Goal: Find specific page/section: Find specific page/section

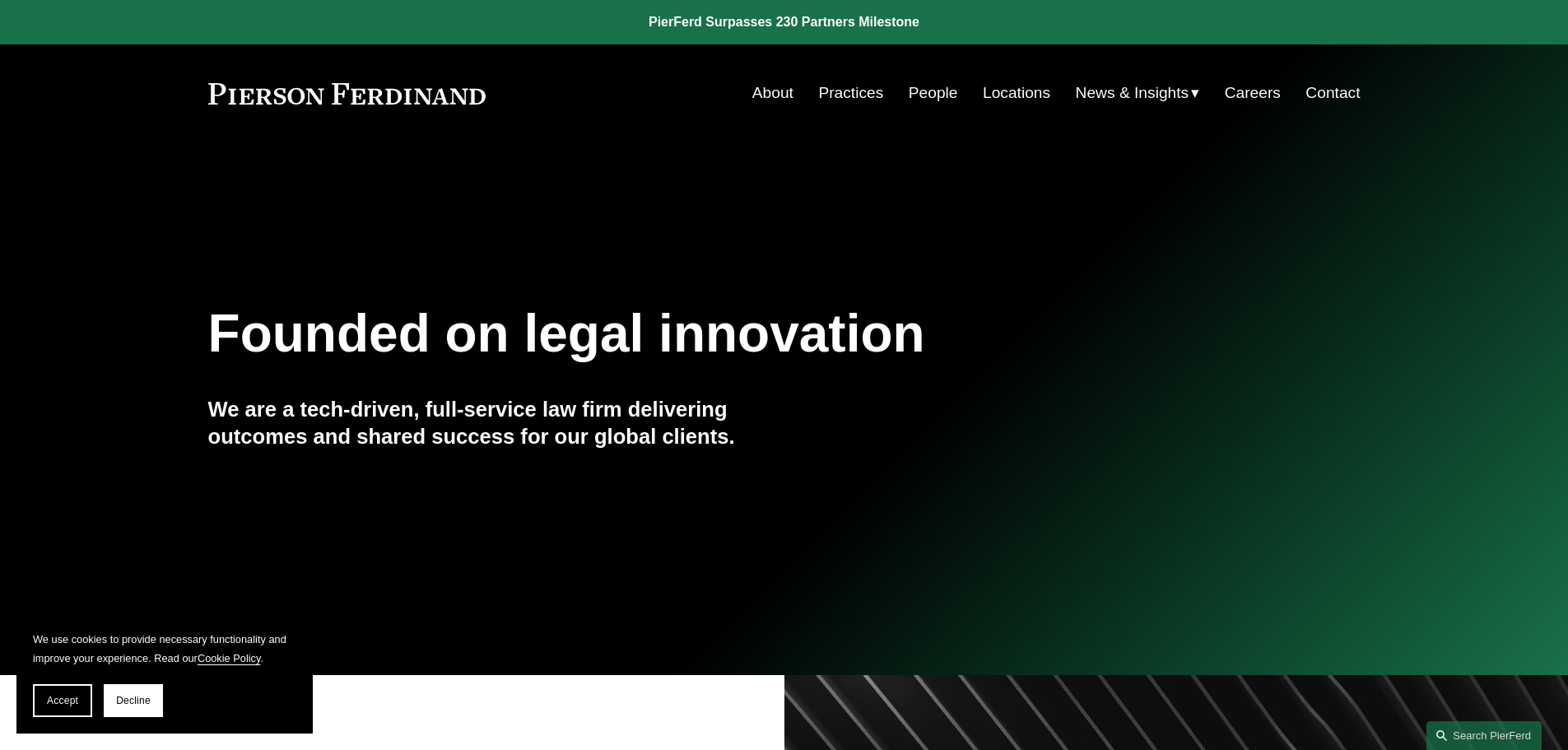
click at [917, 99] on link "People" at bounding box center [933, 93] width 49 height 31
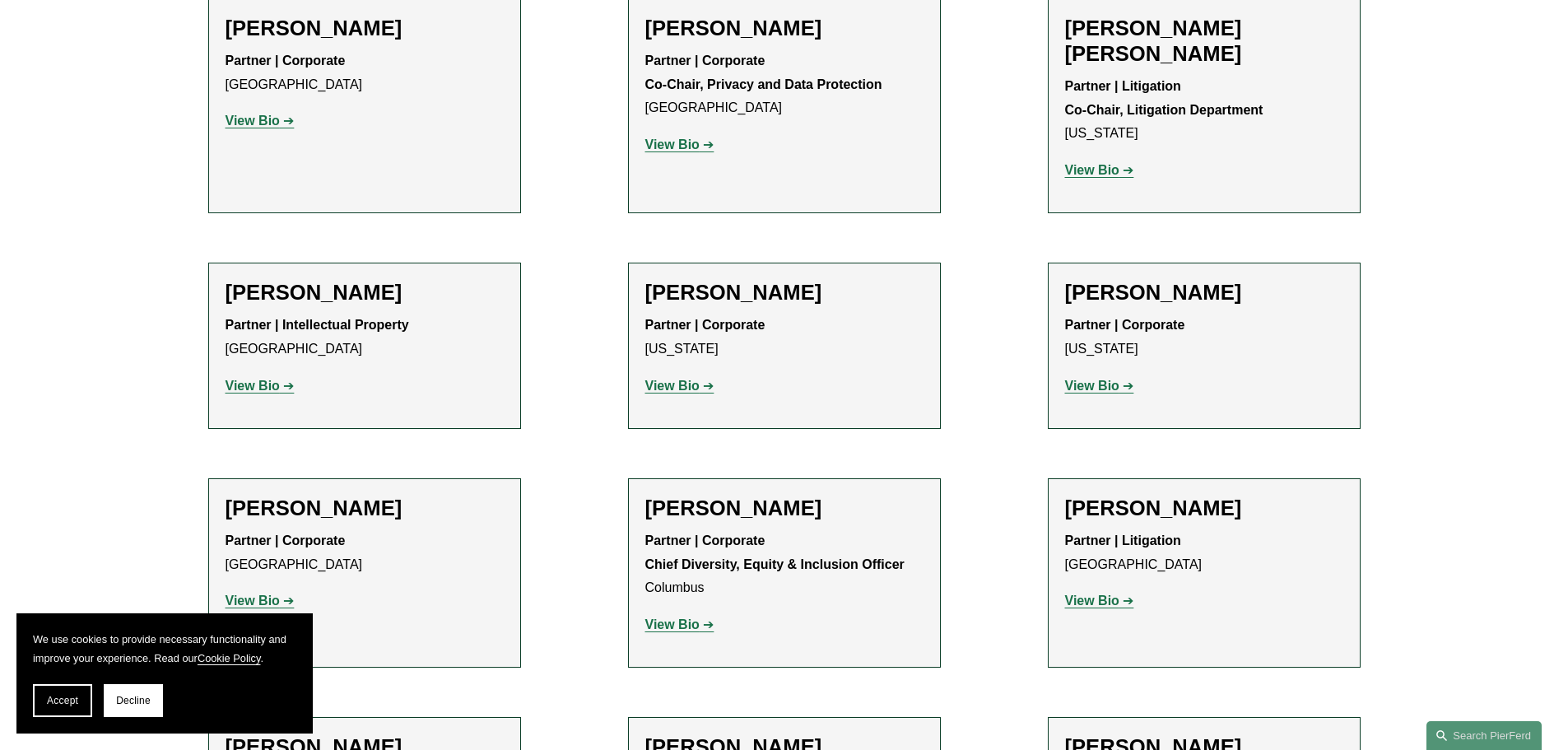
scroll to position [2141, 0]
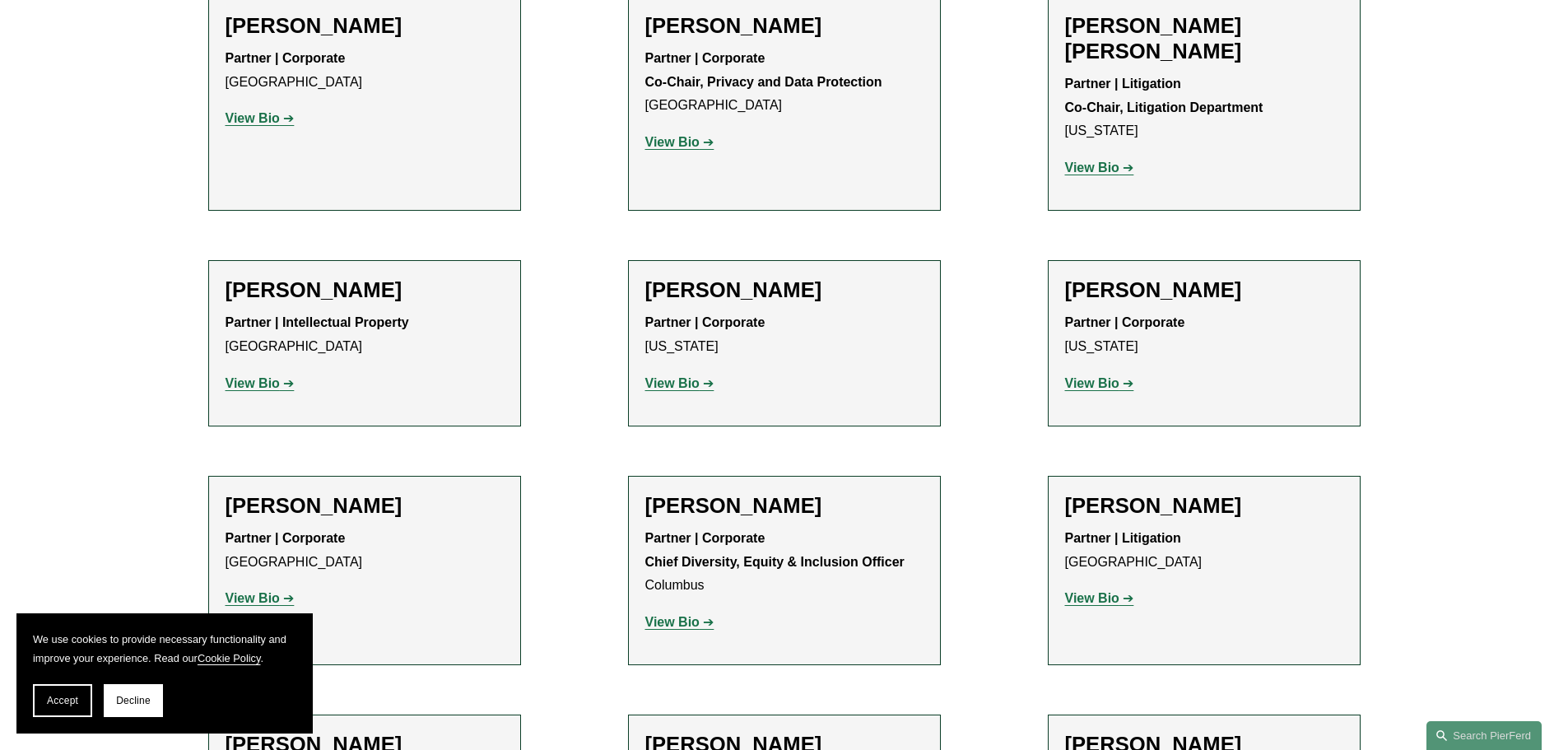
click at [1096, 591] on strong "View Bio" at bounding box center [1092, 598] width 54 height 14
